Goal: Information Seeking & Learning: Learn about a topic

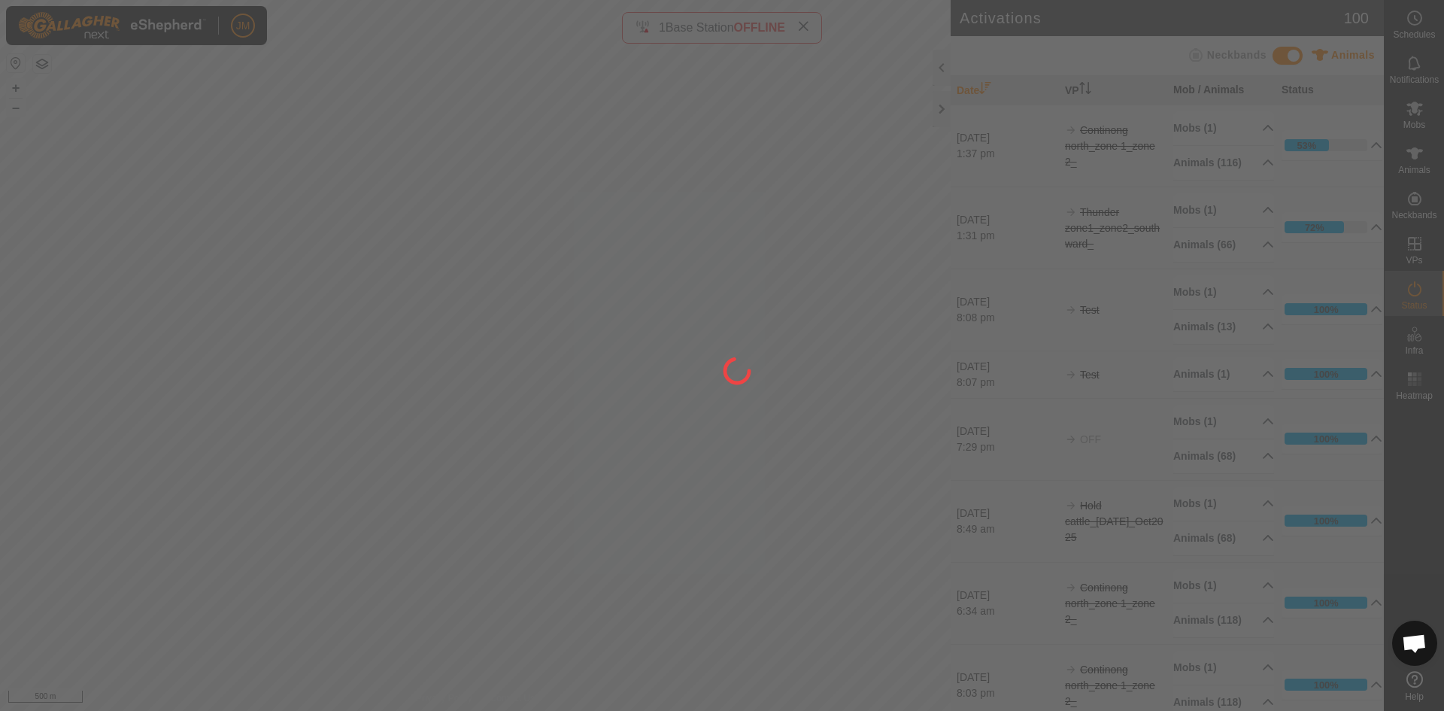
click at [806, 28] on div at bounding box center [722, 355] width 1444 height 711
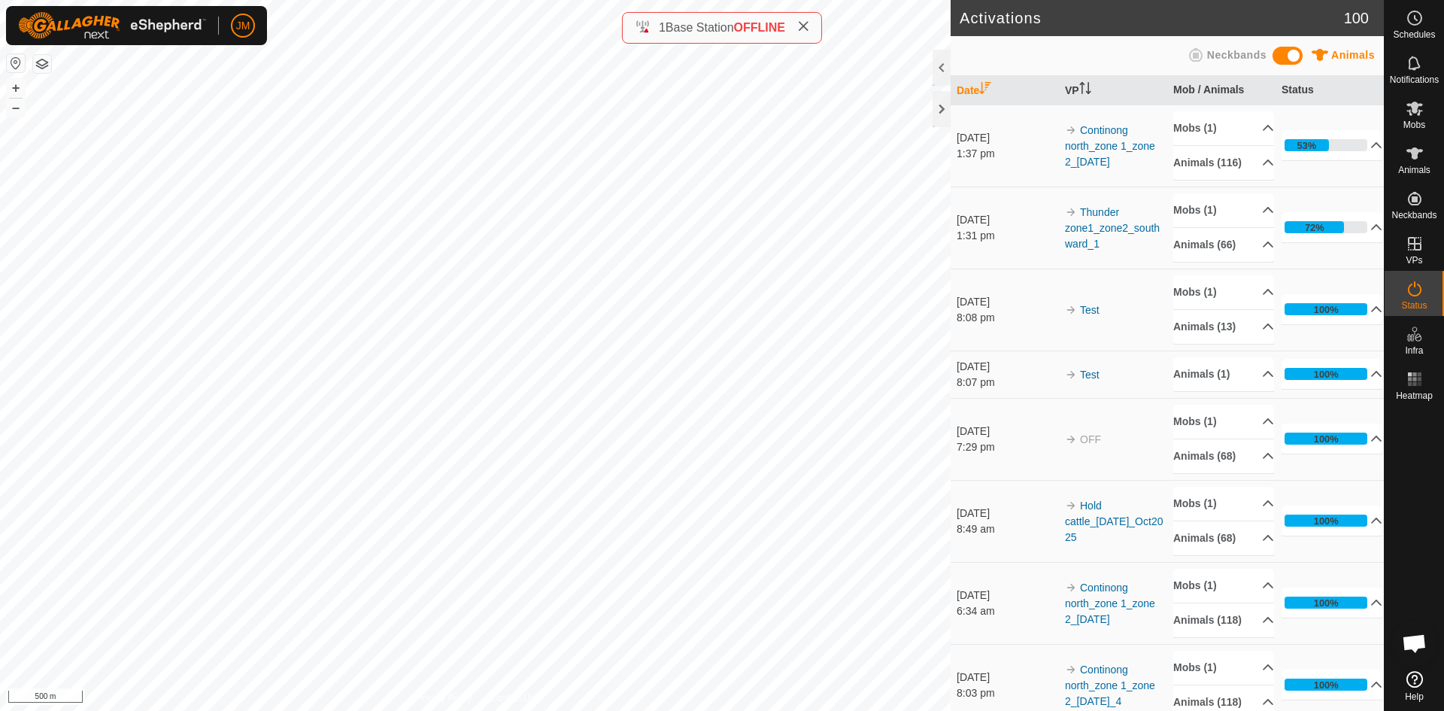
click at [806, 28] on icon at bounding box center [803, 26] width 12 height 12
click at [942, 105] on div at bounding box center [942, 109] width 18 height 36
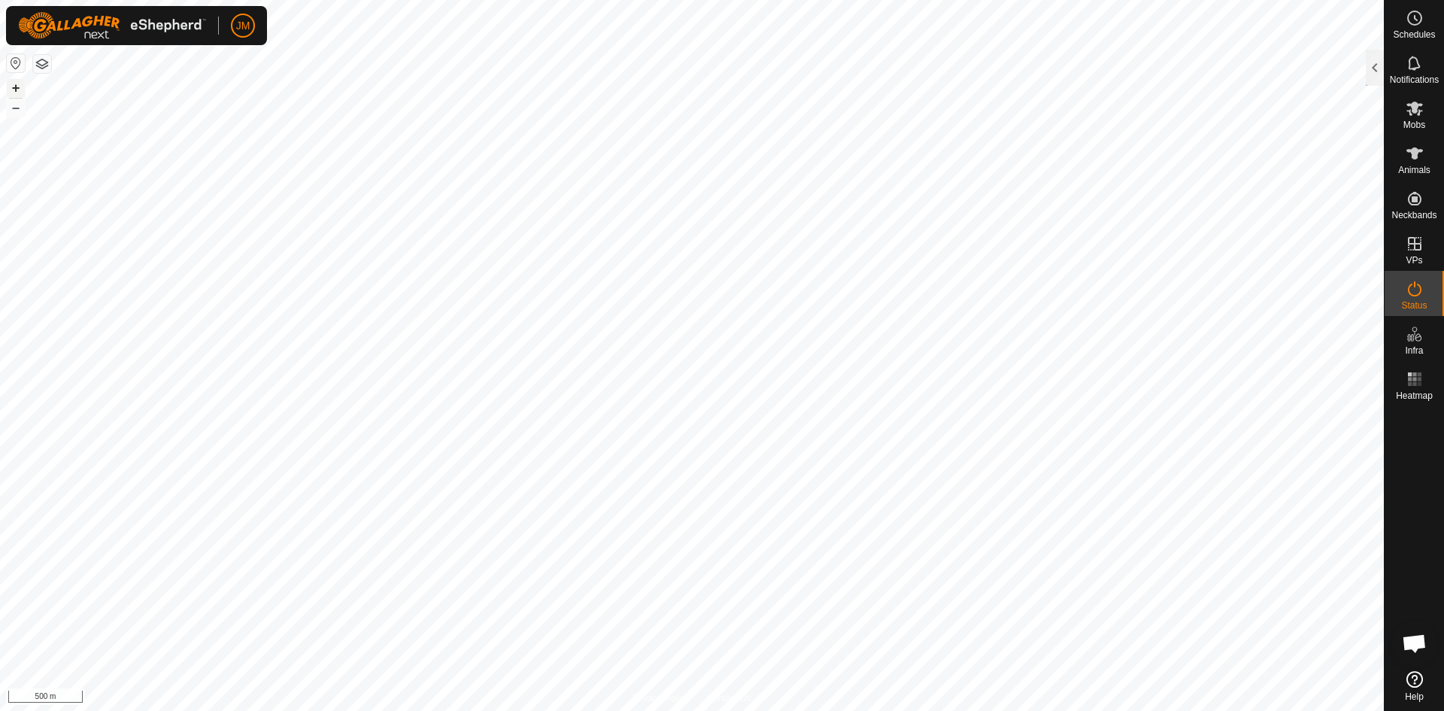
click at [17, 90] on button "+" at bounding box center [16, 88] width 18 height 18
click at [14, 86] on button "+" at bounding box center [16, 88] width 18 height 18
type input "240598"
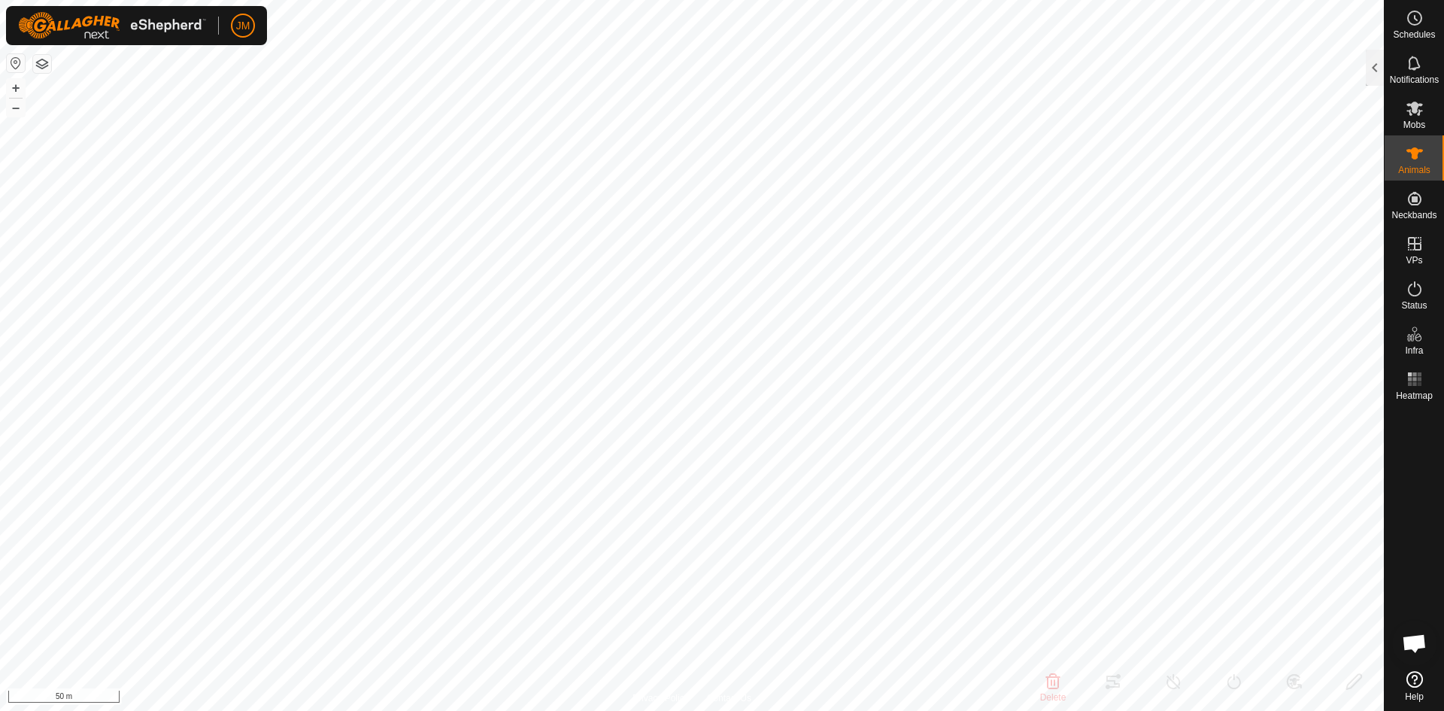
type input "-"
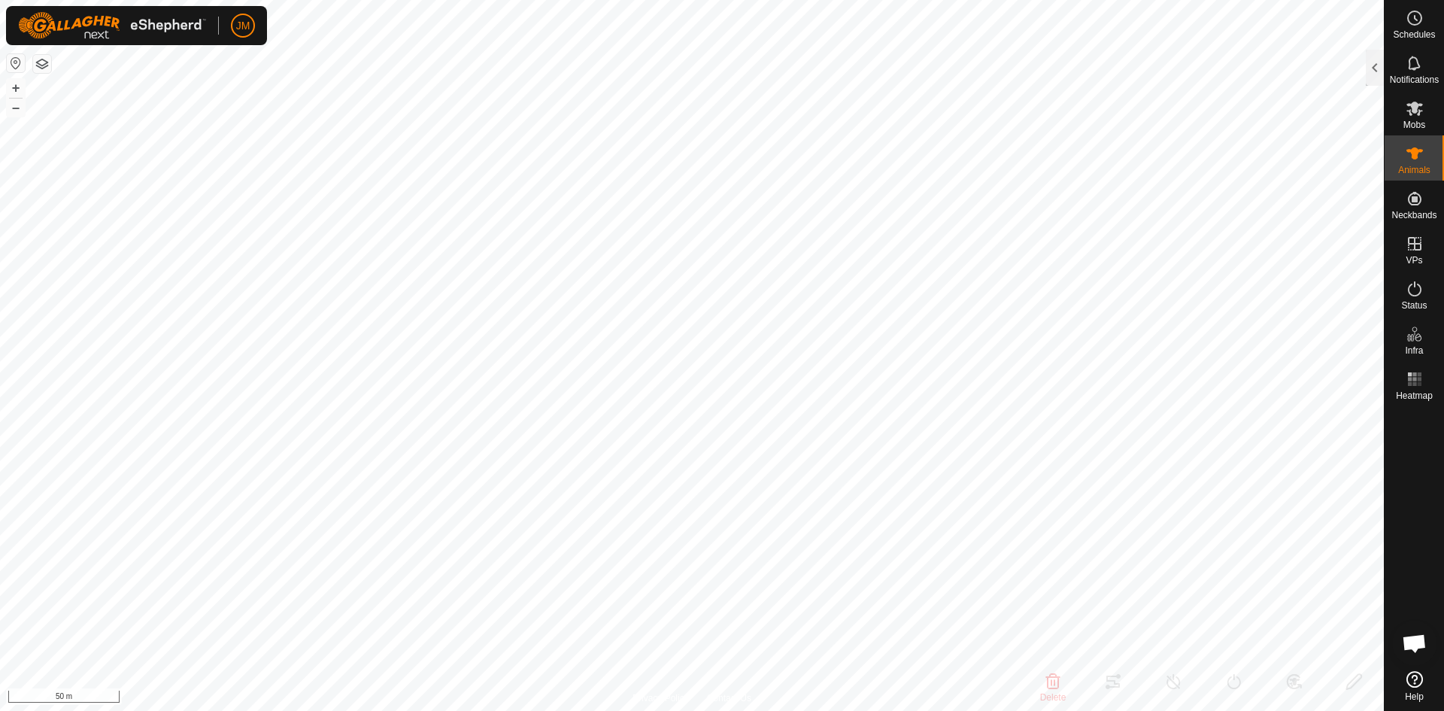
type input "-"
click at [15, 108] on button "–" at bounding box center [16, 108] width 18 height 18
click at [14, 110] on button "–" at bounding box center [16, 108] width 18 height 18
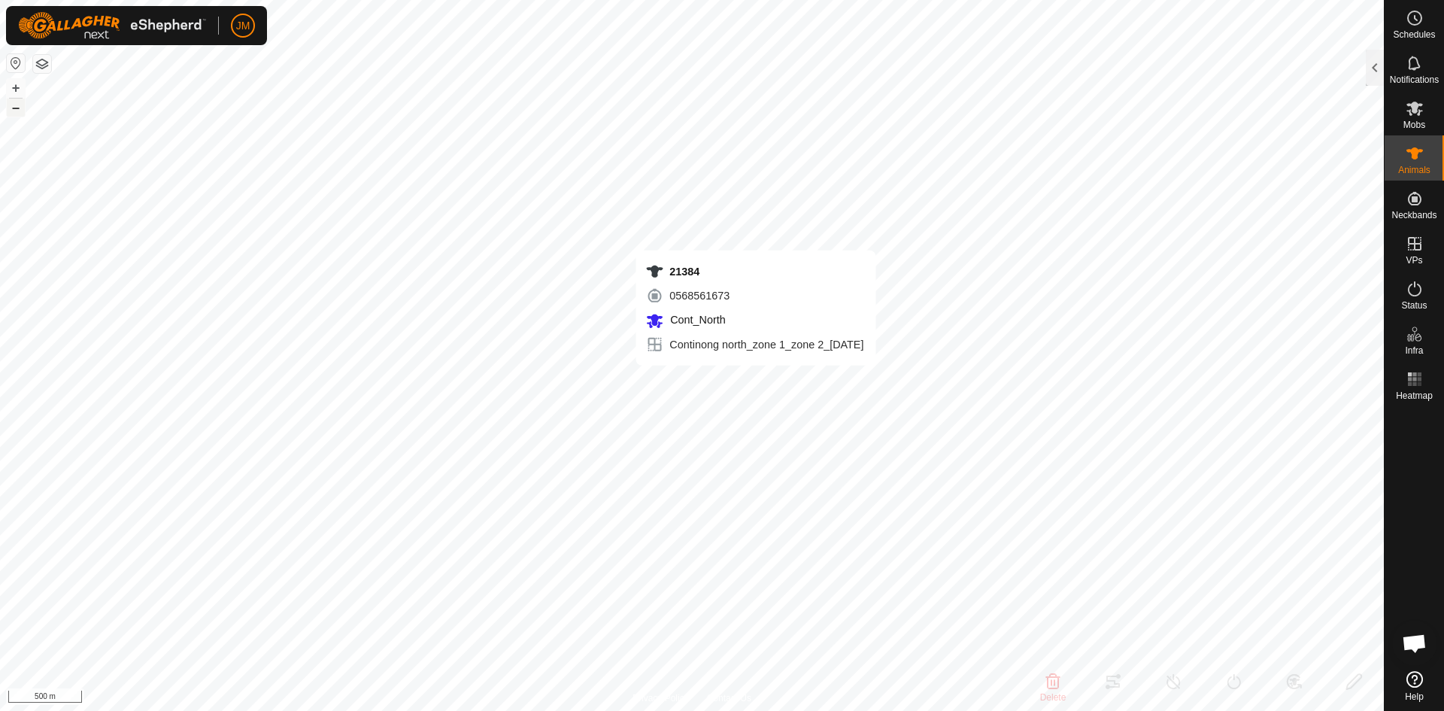
type input "21384"
type input "-"
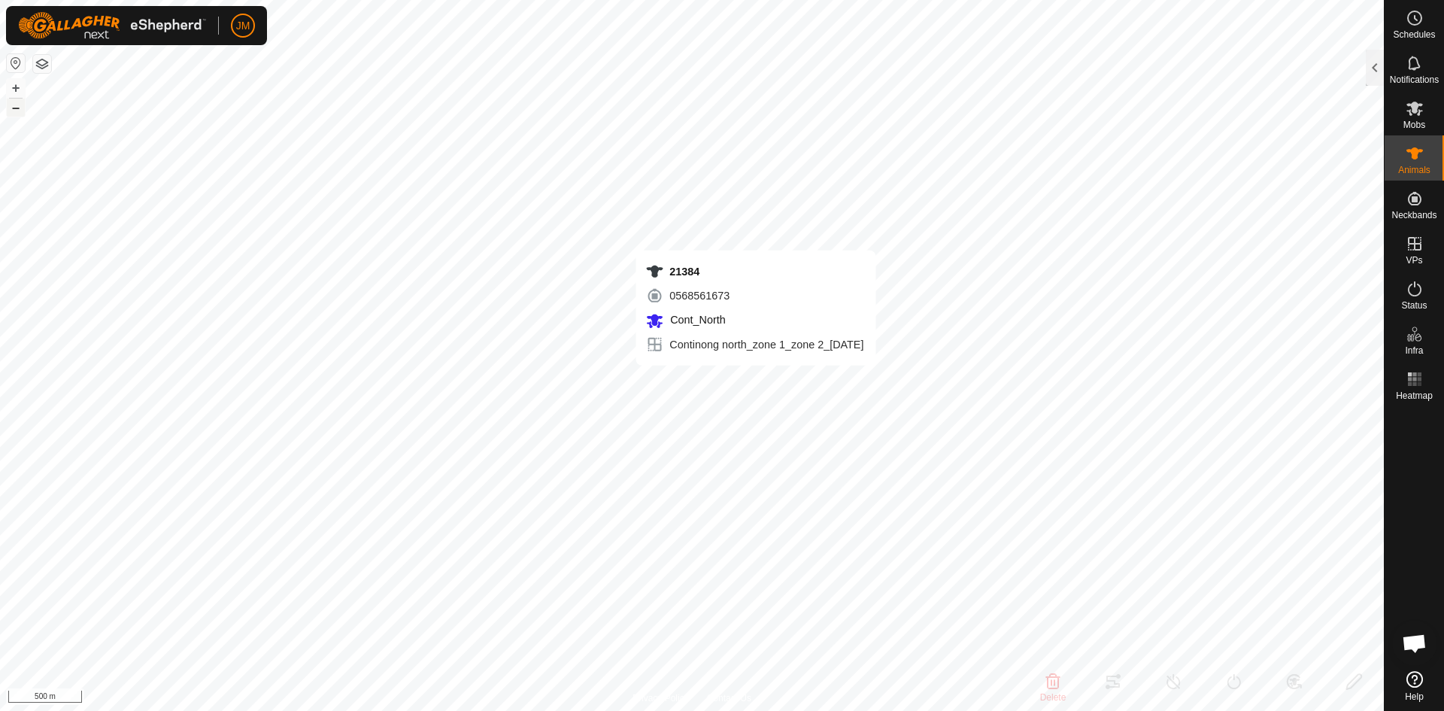
type input "-"
type input "240780"
type input "-"
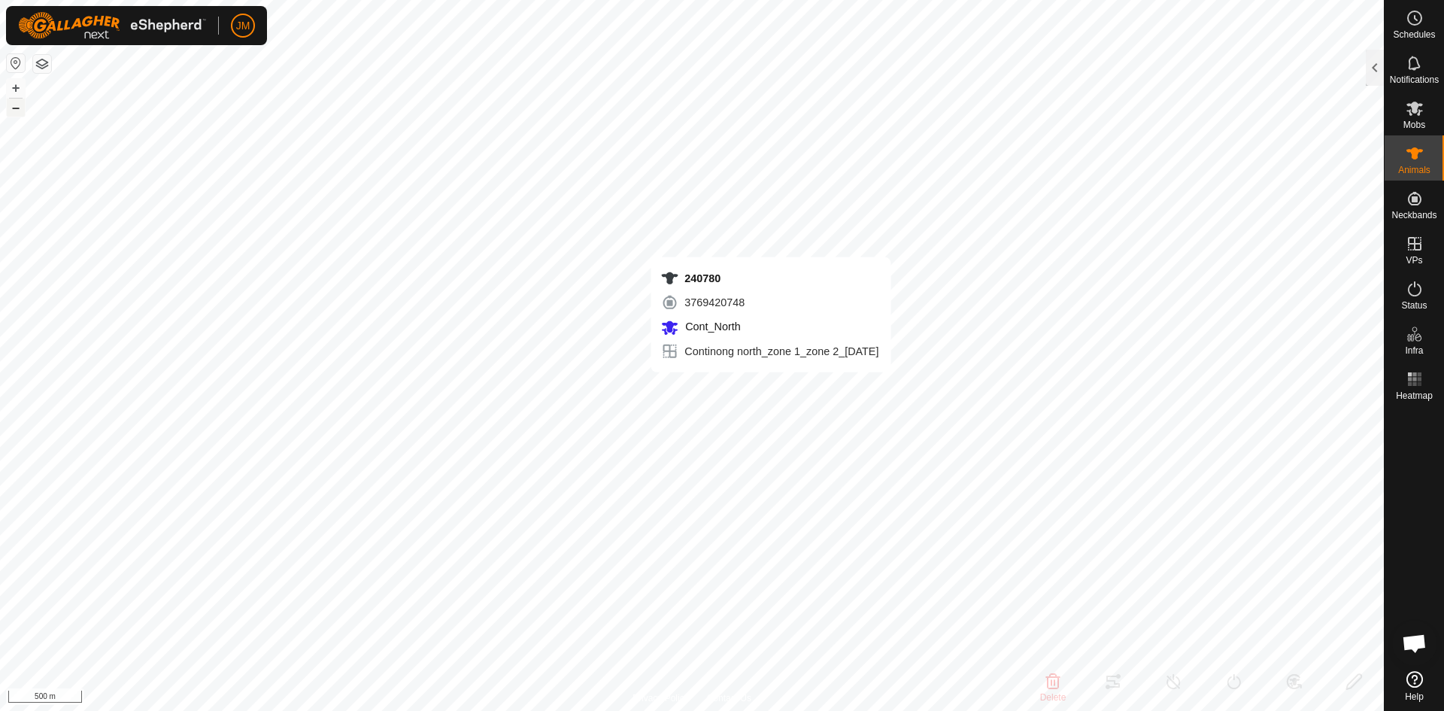
type input "-"
click at [1370, 75] on div at bounding box center [1375, 68] width 18 height 36
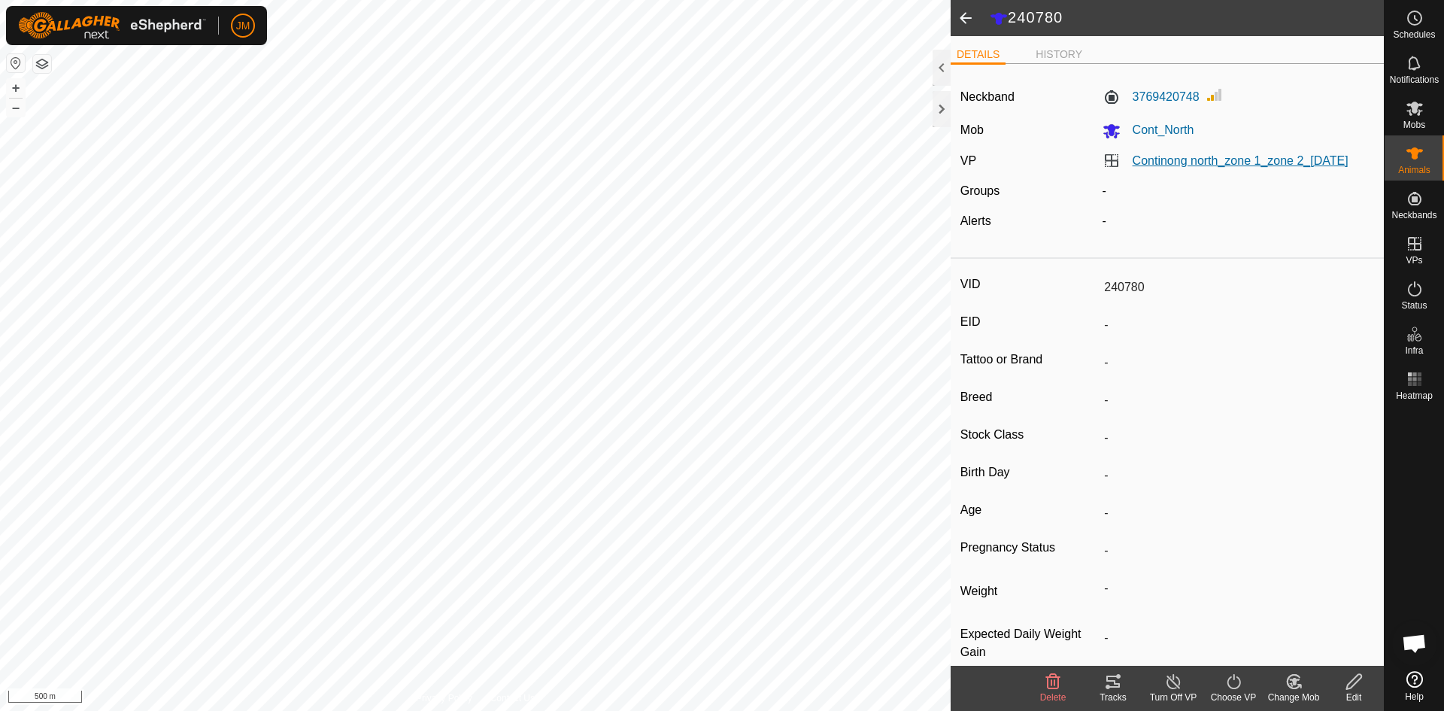
click at [1233, 159] on link "Continong north_zone 1_zone 2_[DATE]" at bounding box center [1241, 160] width 216 height 13
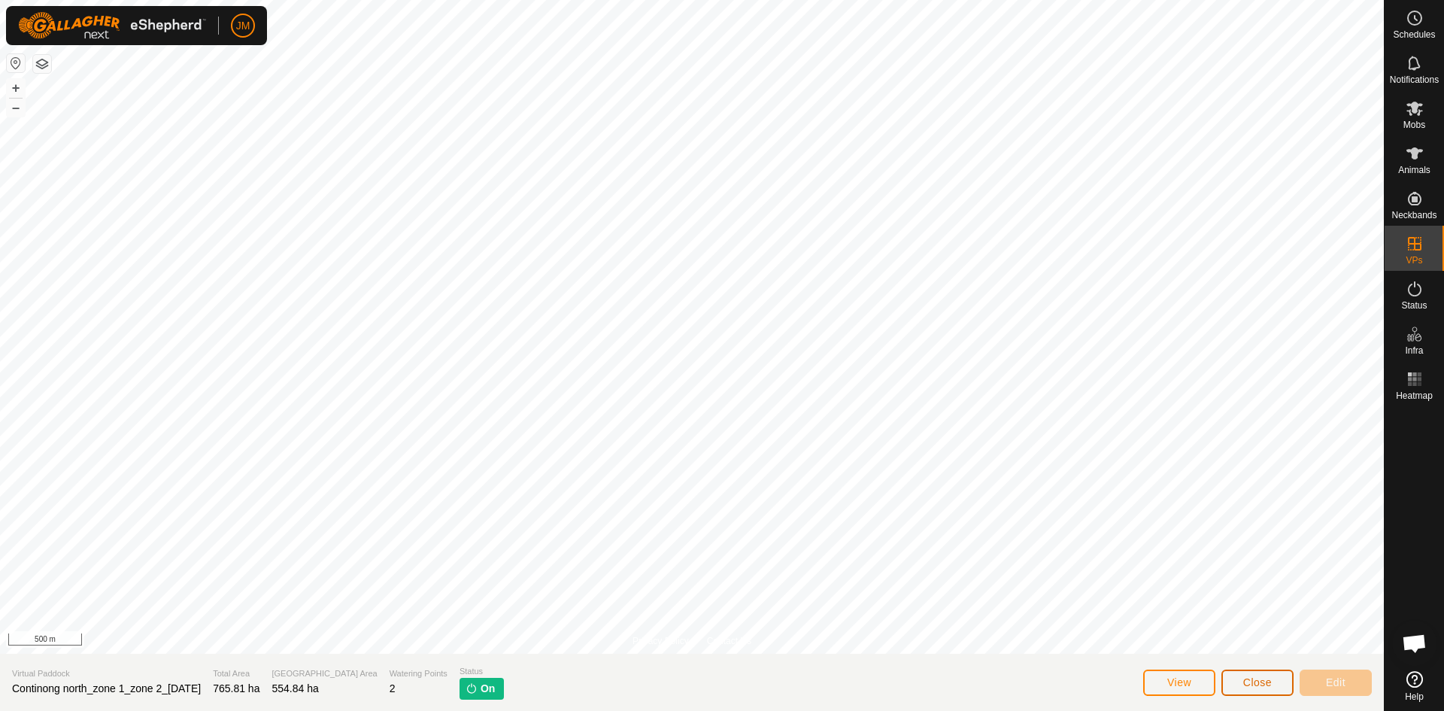
click at [1239, 677] on button "Close" at bounding box center [1257, 682] width 72 height 26
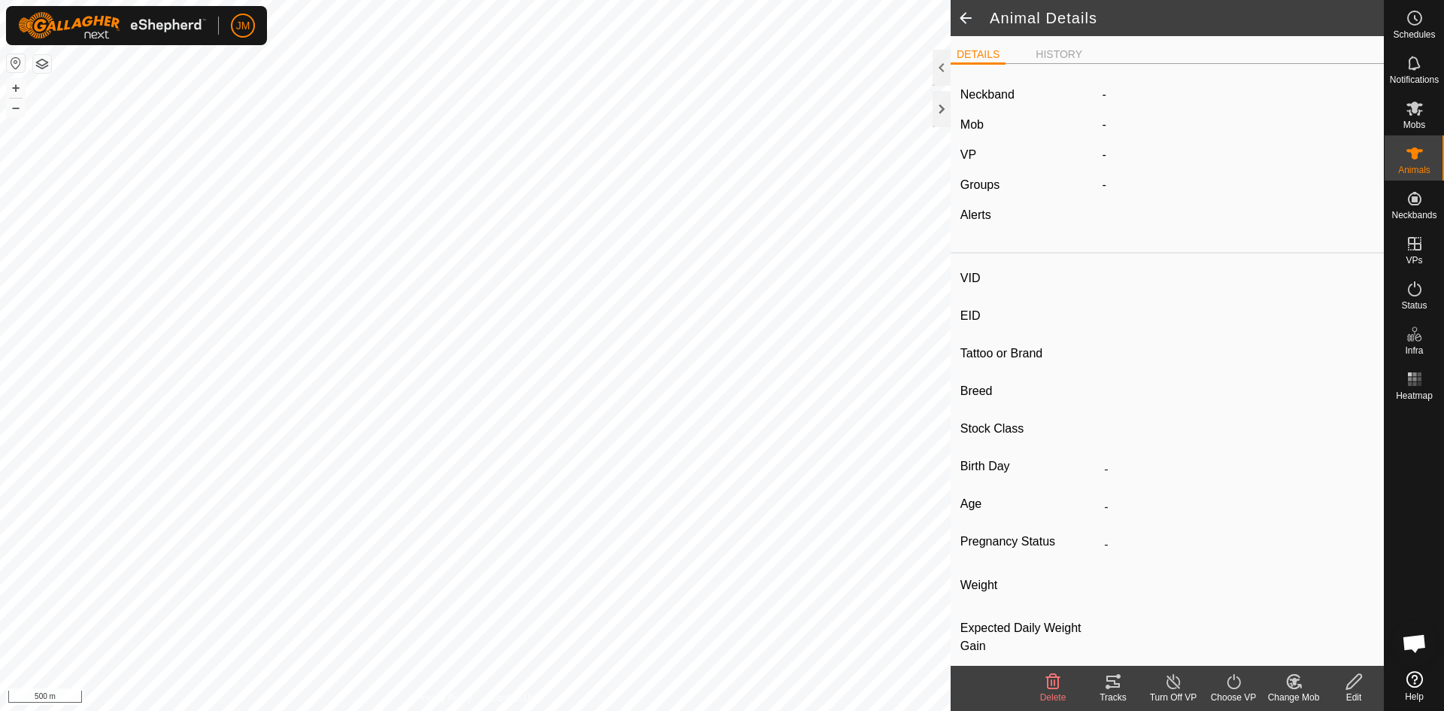
type input "240780"
type input "-"
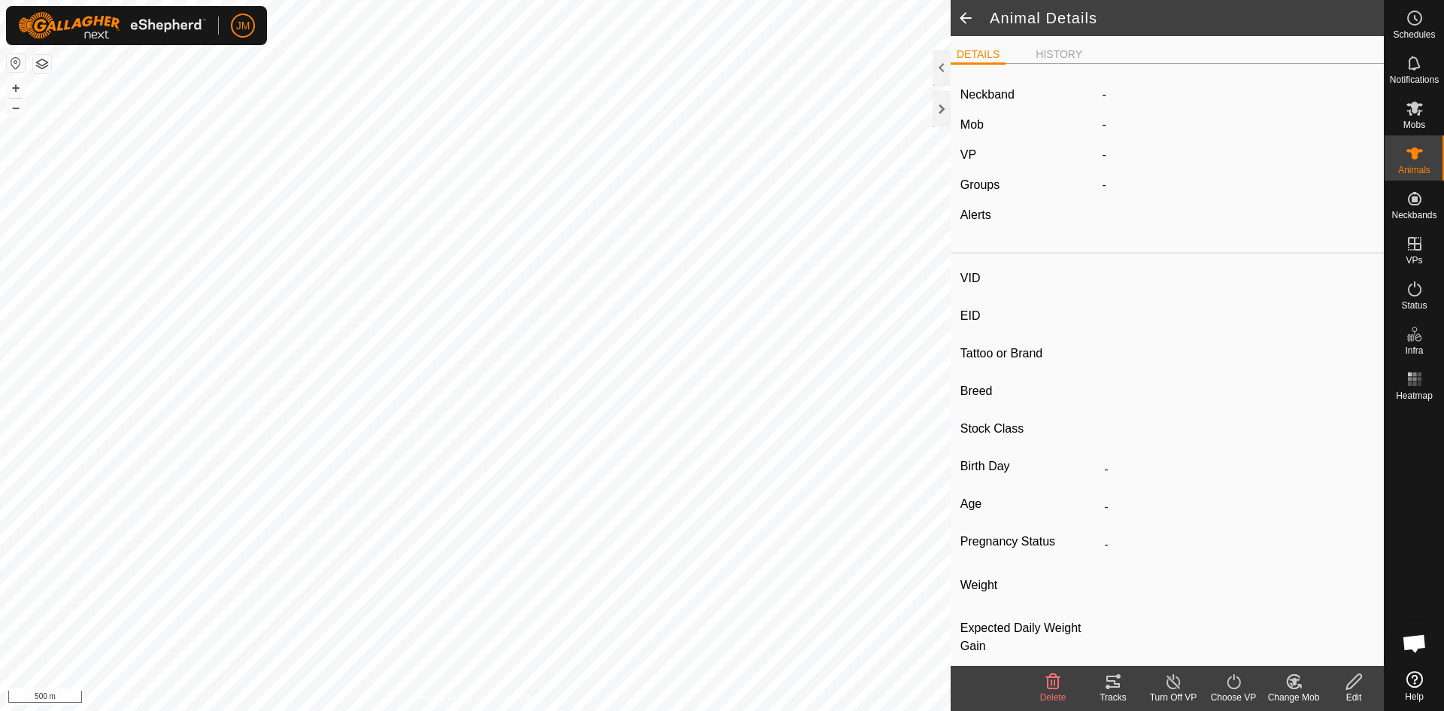
type input "-"
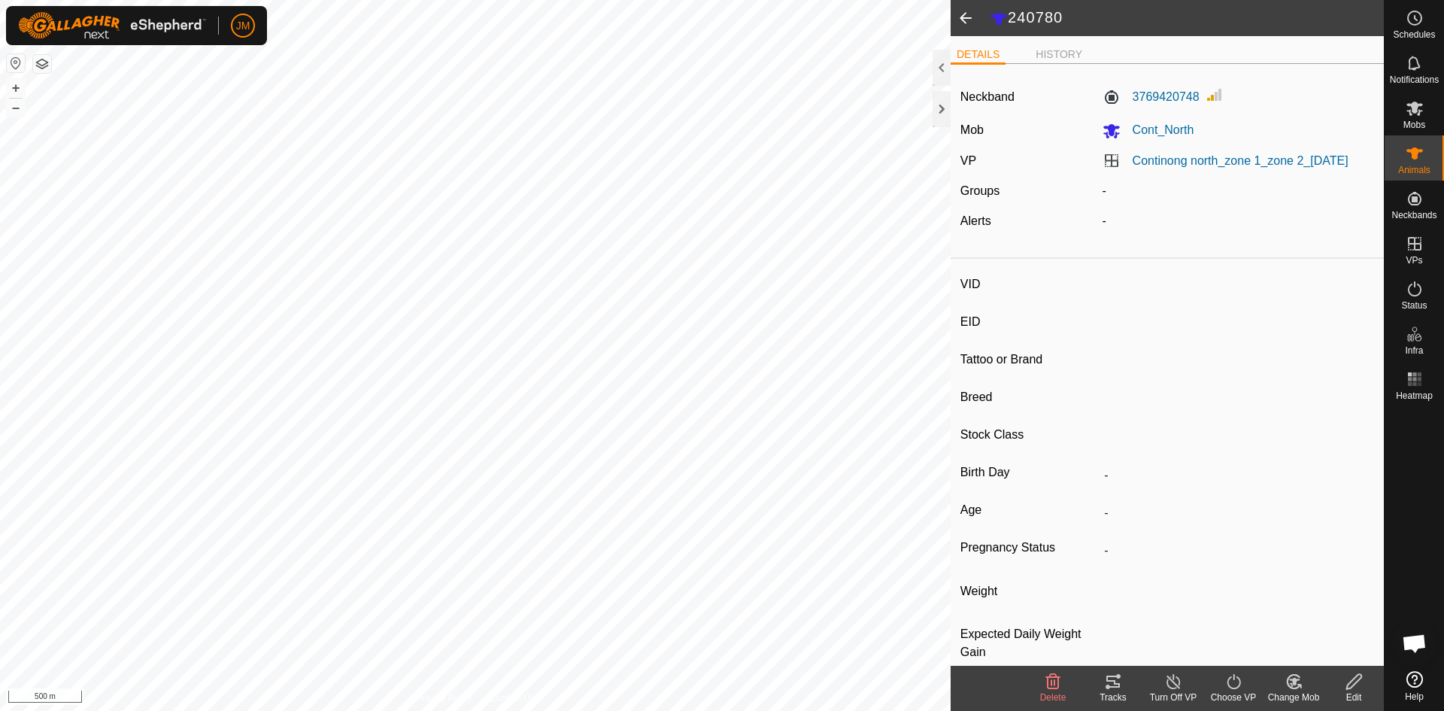
type input "18809"
type input "-"
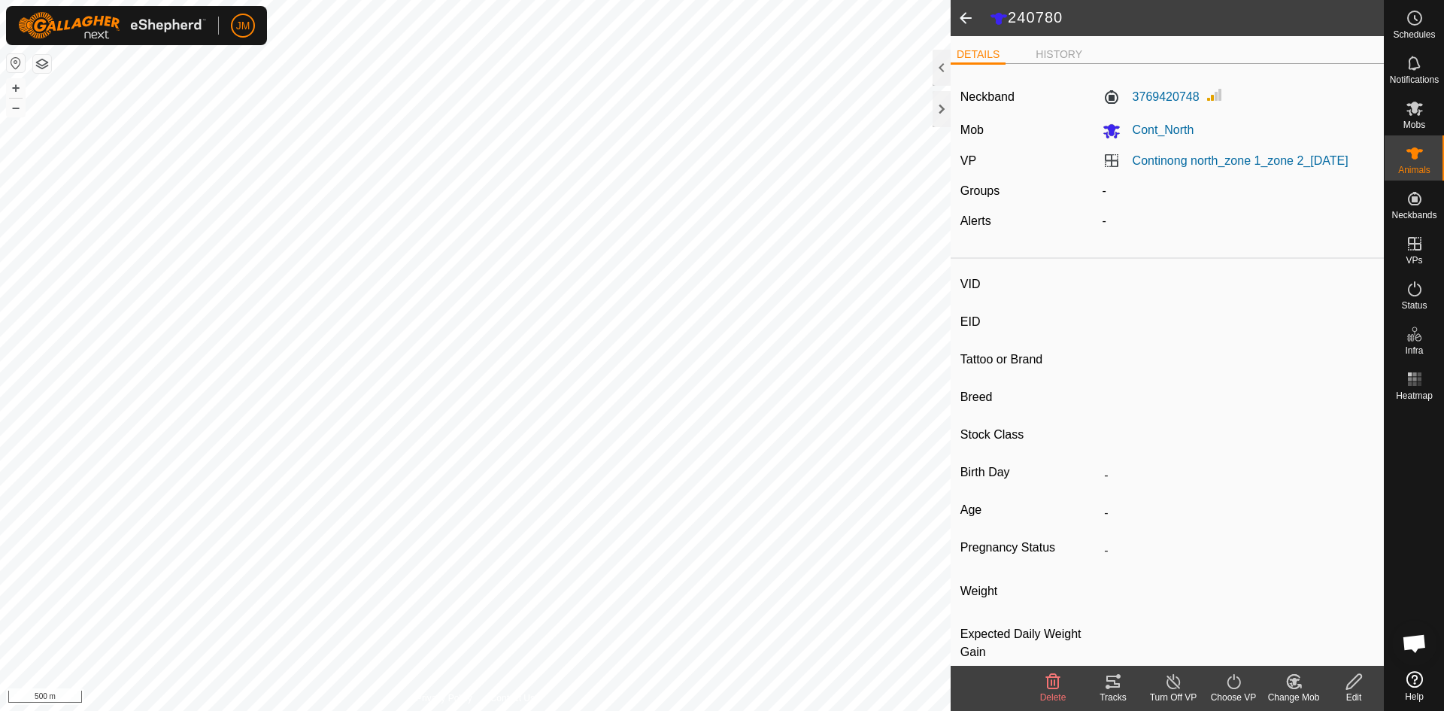
type input "0 kg"
type input "-"
type input "230118"
type input "-"
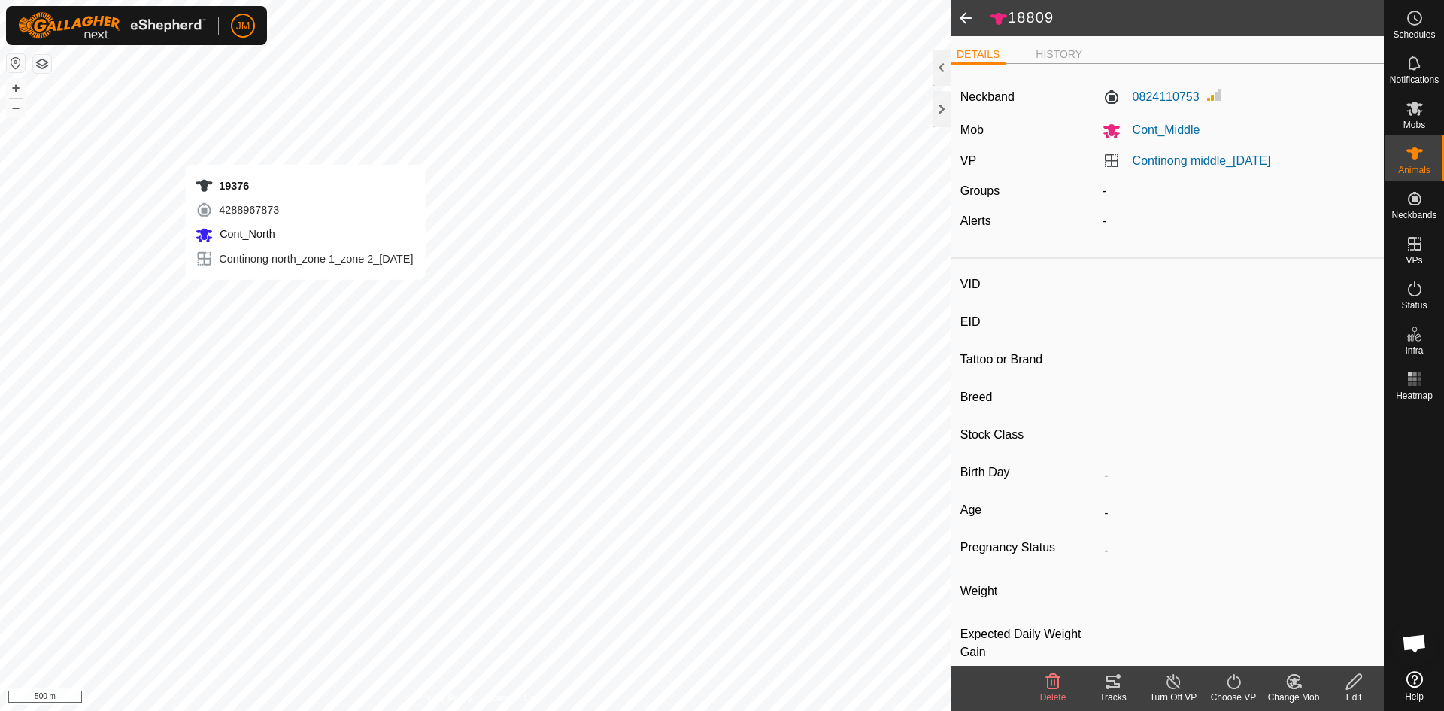
type input "-"
type input "18813"
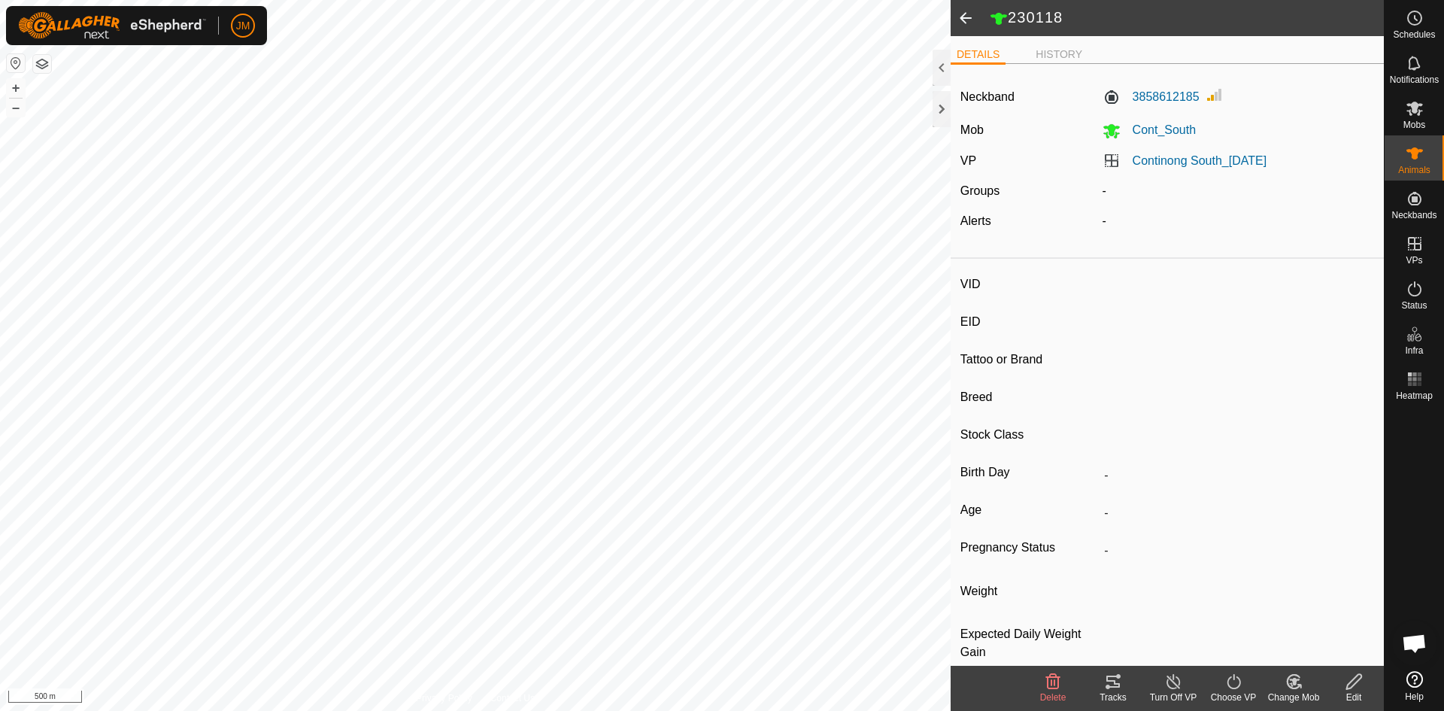
type input "-"
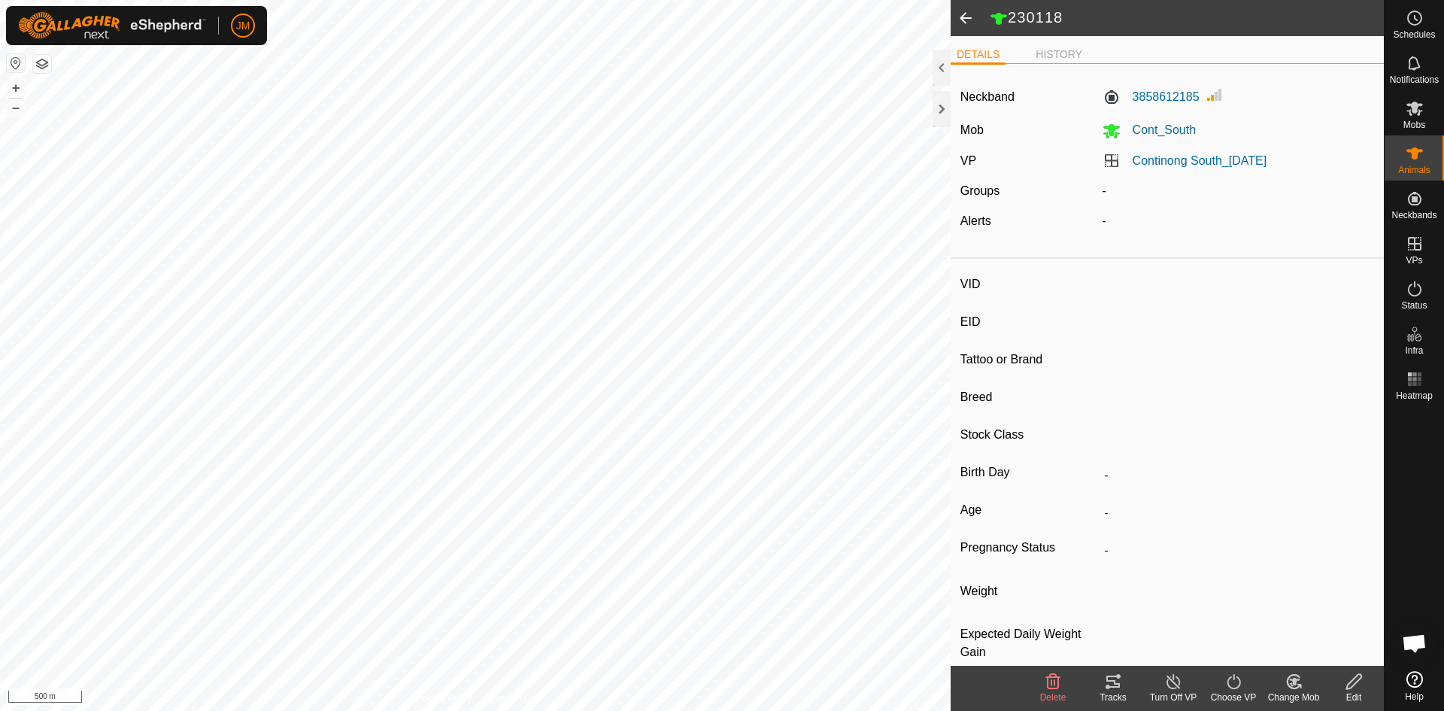
type input "-"
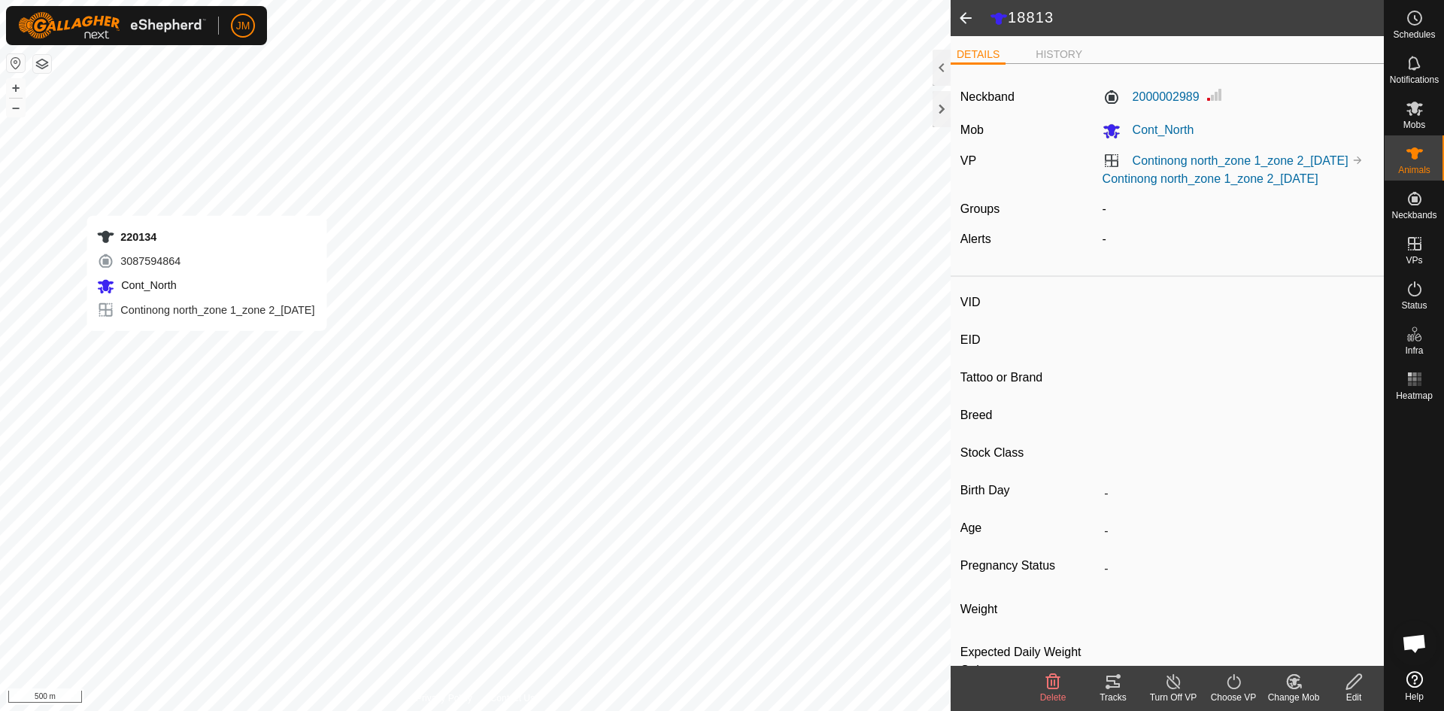
type input "220134"
type input "-"
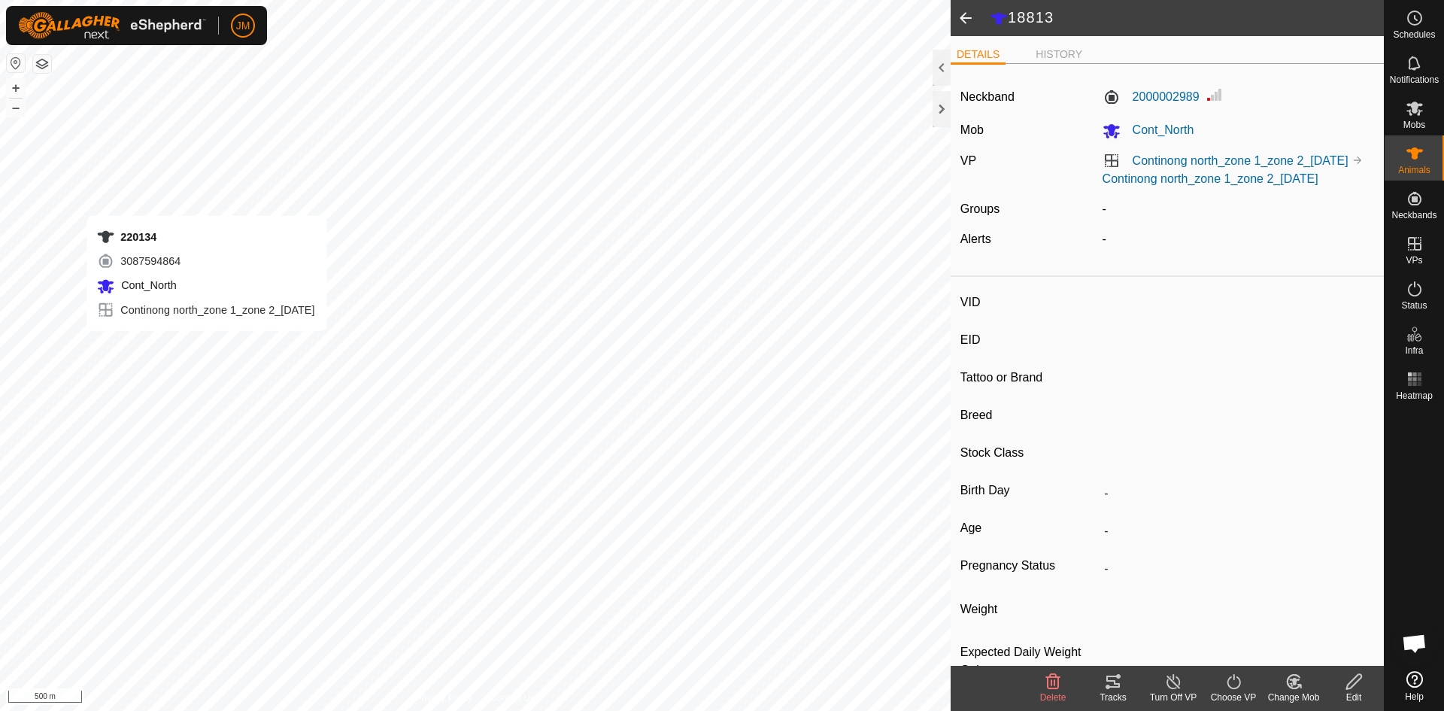
type input "-"
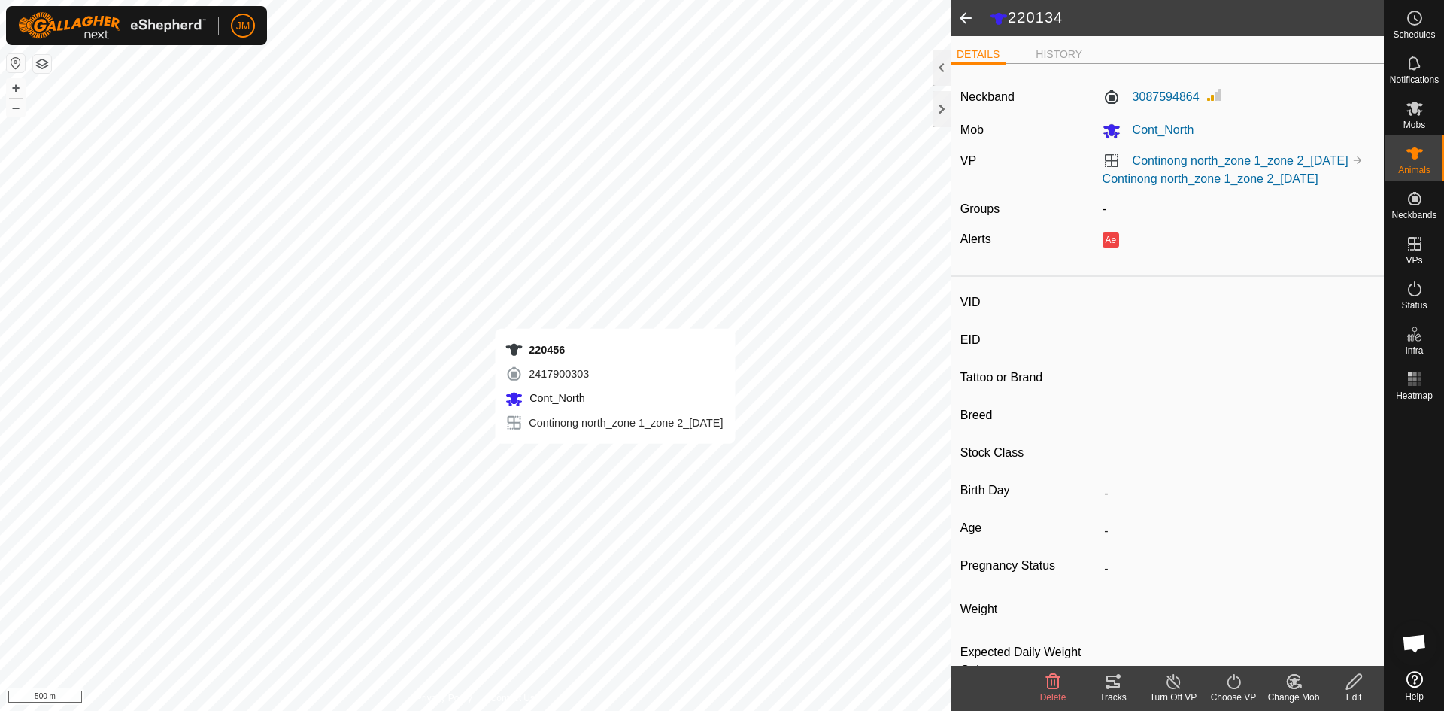
type input "220456"
type input "-"
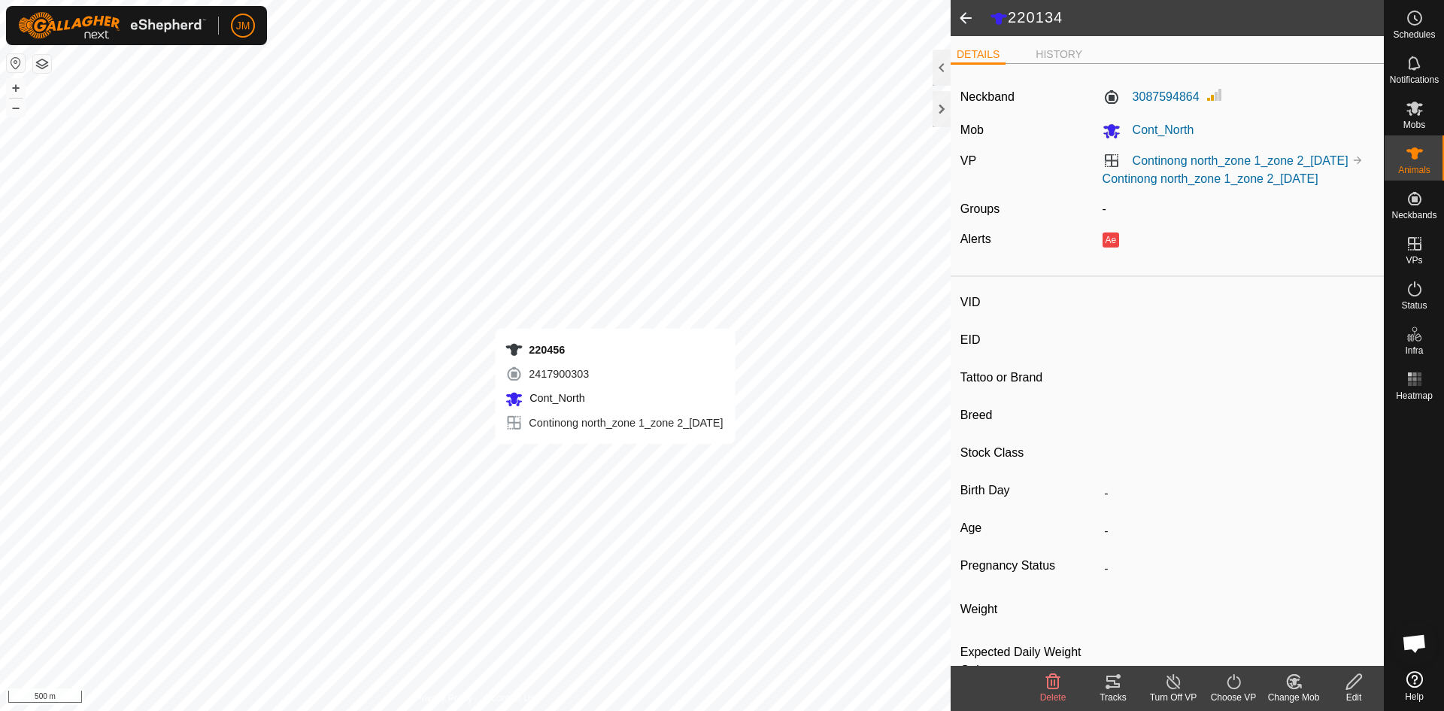
type input "-"
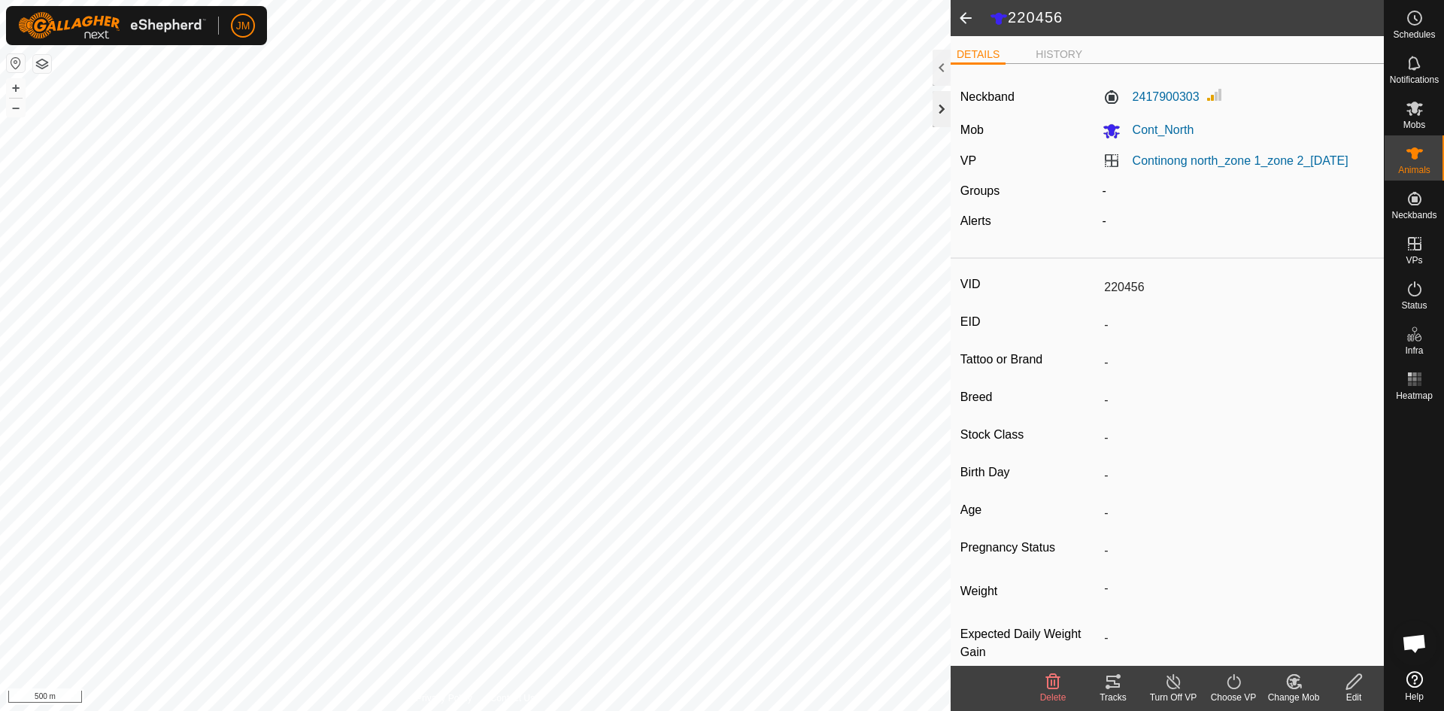
click at [940, 112] on div at bounding box center [942, 109] width 18 height 36
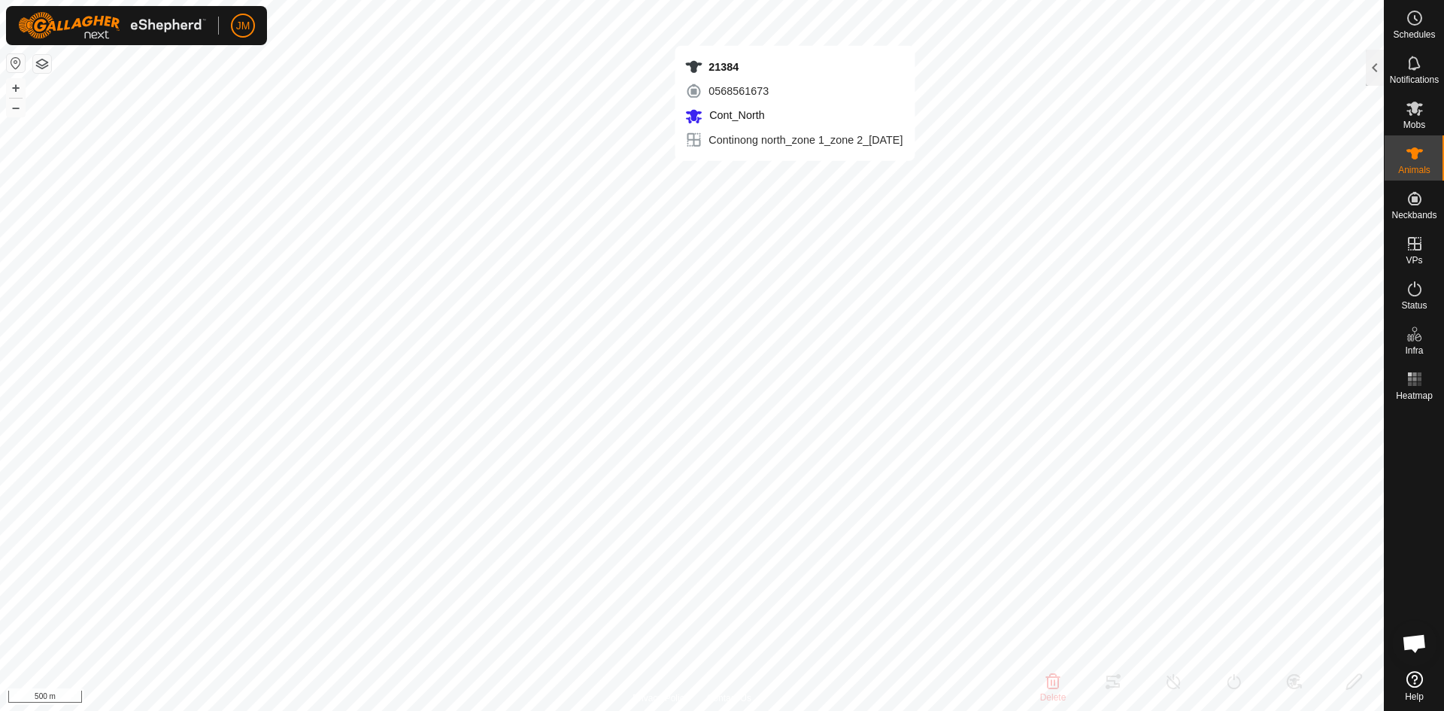
type input "21384"
type input "-"
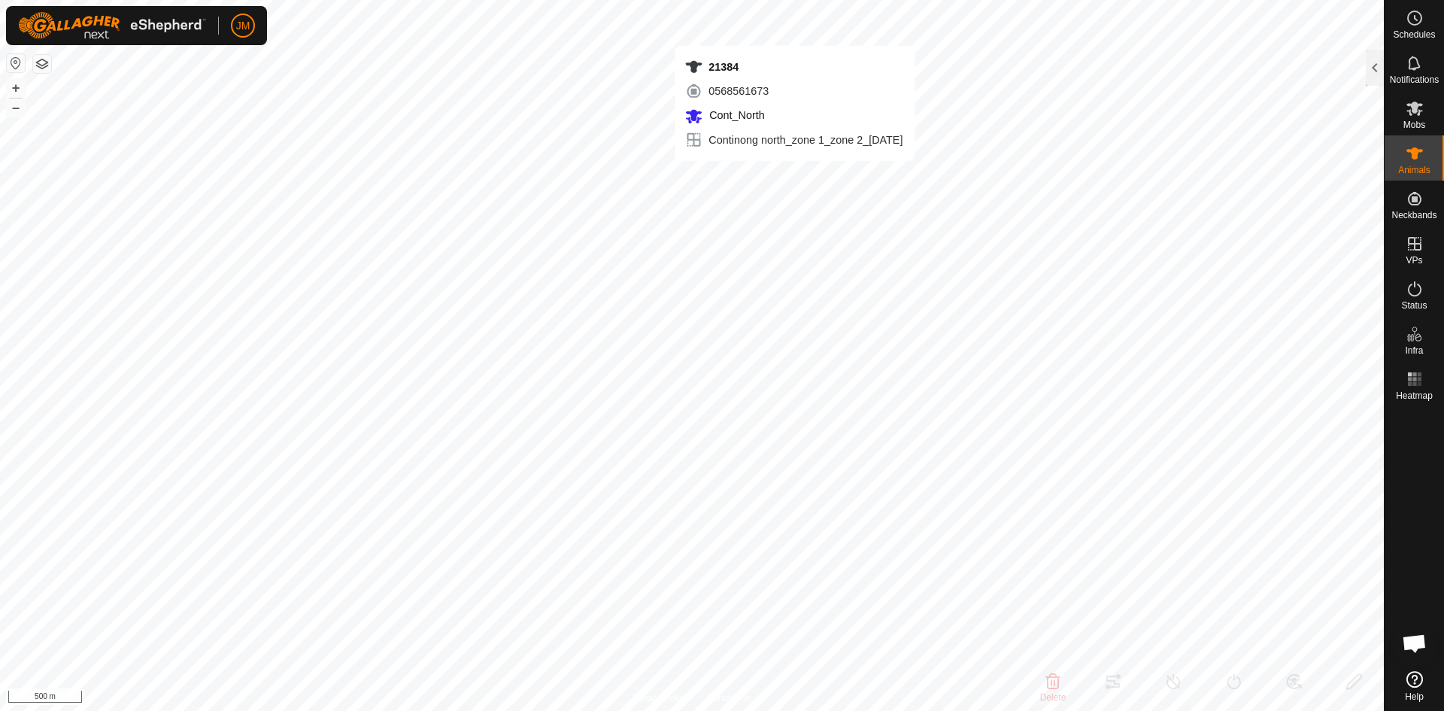
type input "-"
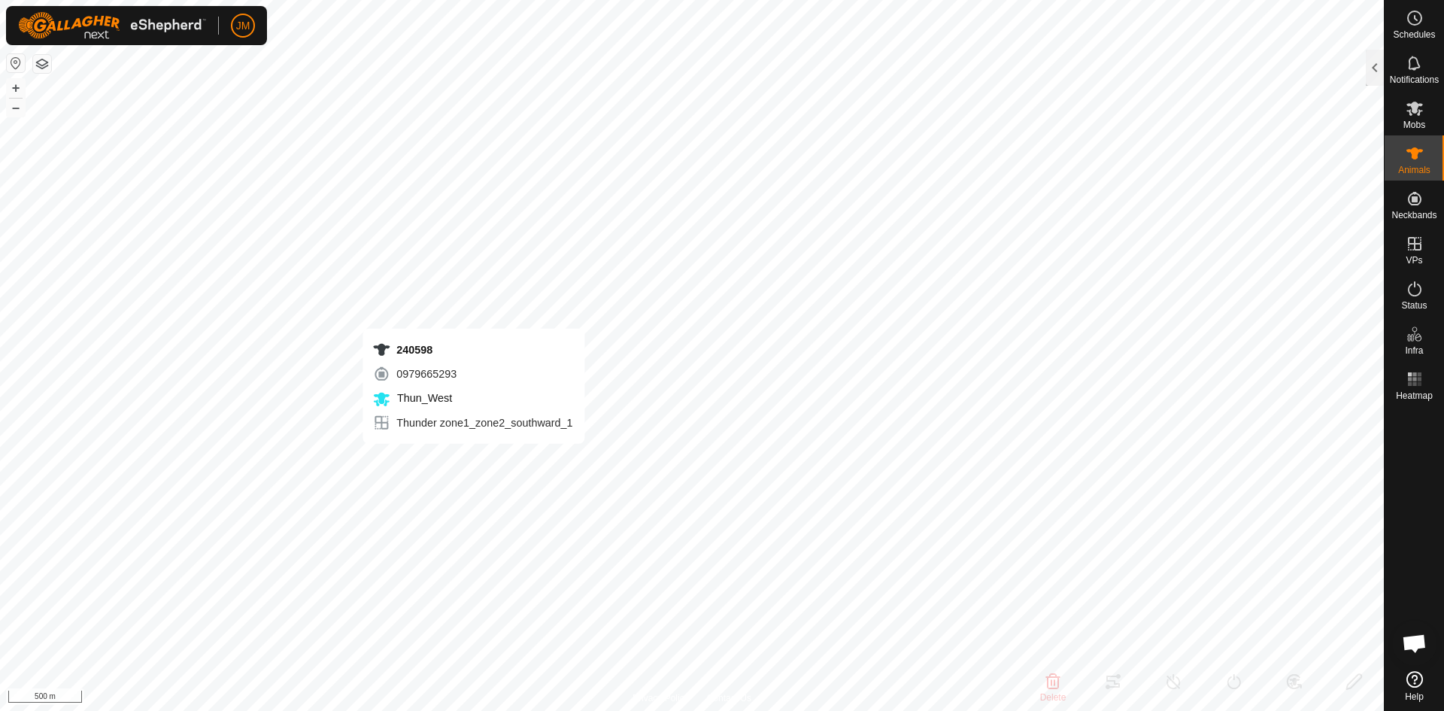
type input "240598"
type input "-"
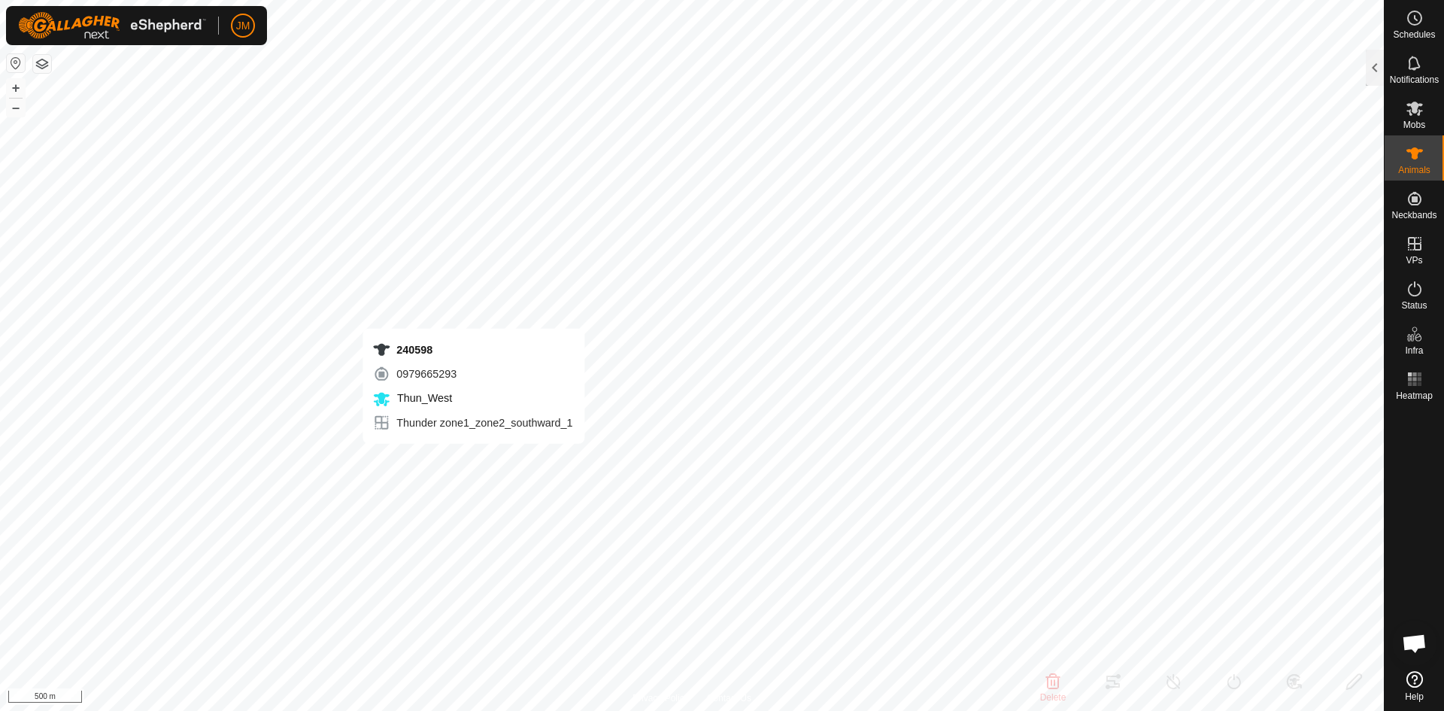
type input "-"
click at [17, 86] on button "+" at bounding box center [16, 88] width 18 height 18
click at [614, 0] on html "JM Schedules Notifications Mobs Animals Neckbands VPs Status Infra Heatmap Help…" at bounding box center [722, 355] width 1444 height 711
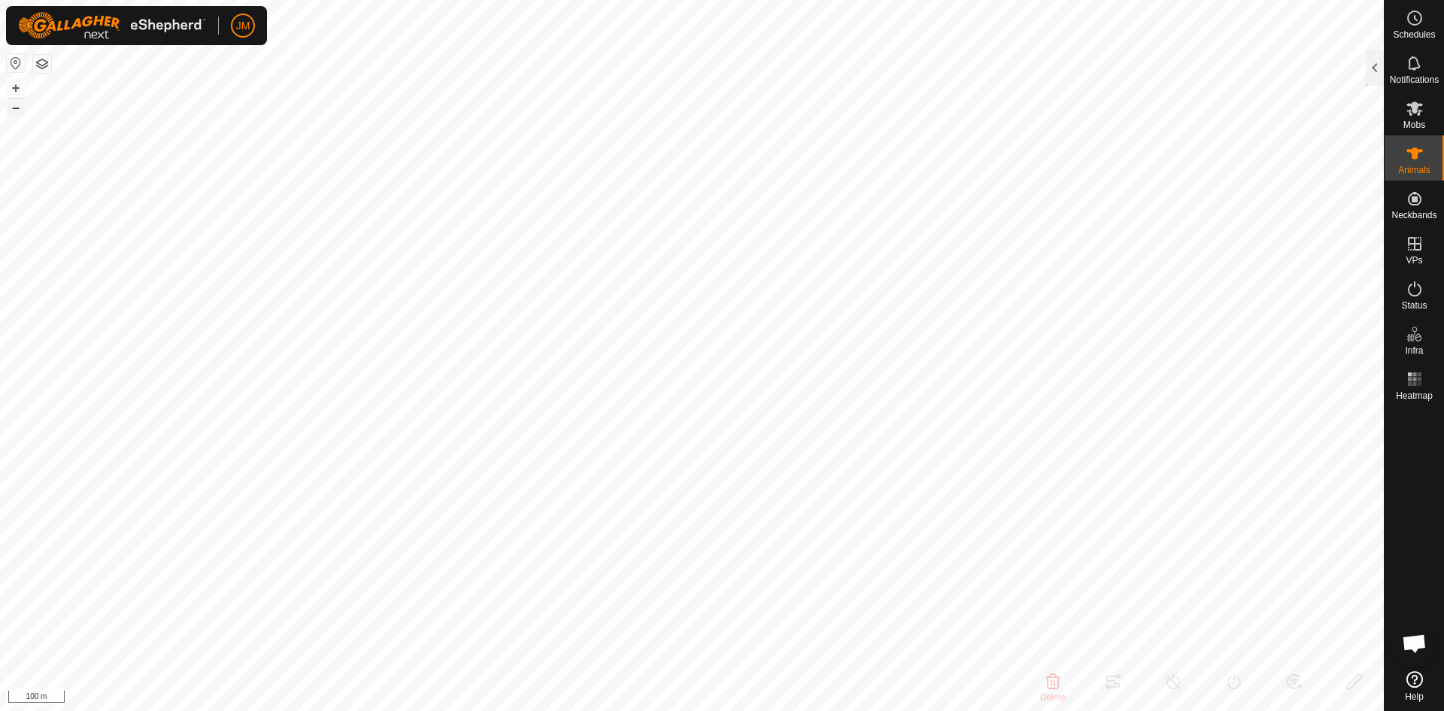
click at [19, 107] on button "–" at bounding box center [16, 108] width 18 height 18
type input "240598"
type input "-"
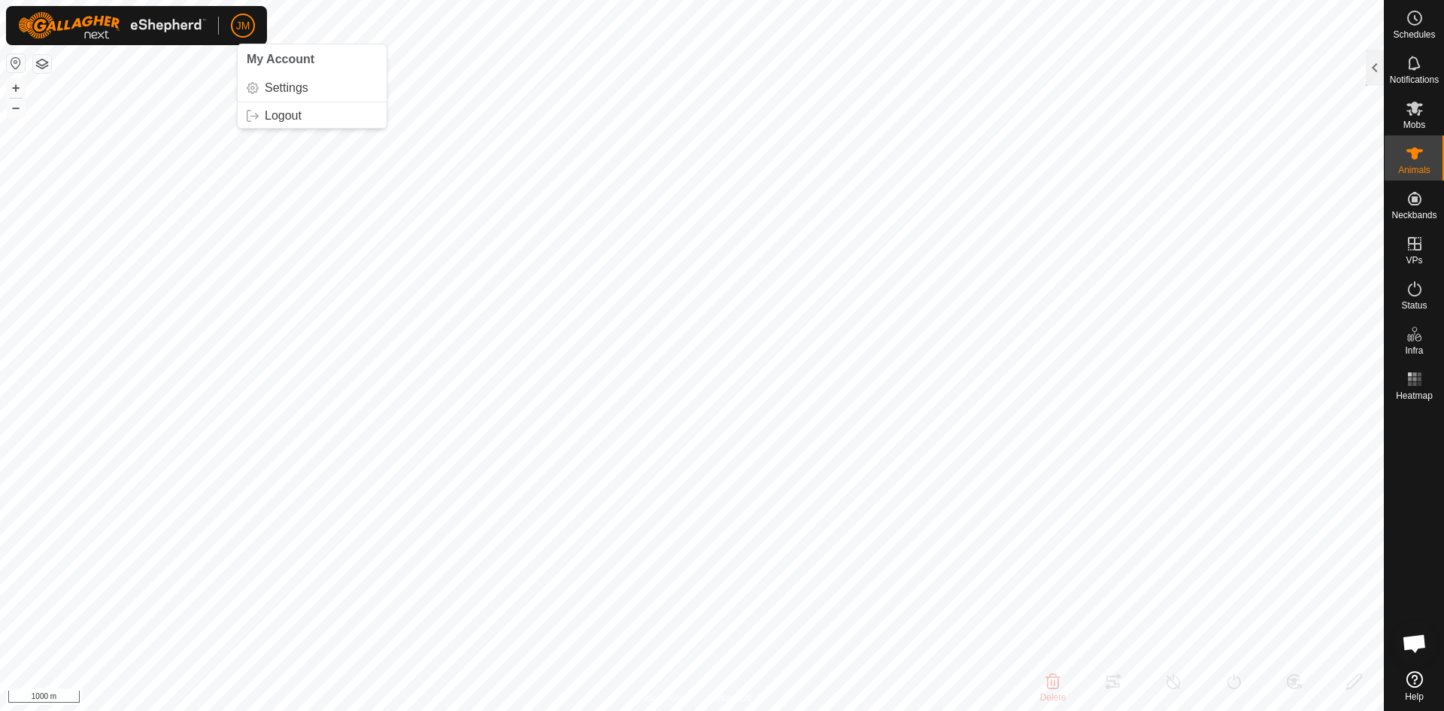
type input "240598"
type input "-"
